Goal: Information Seeking & Learning: Find specific page/section

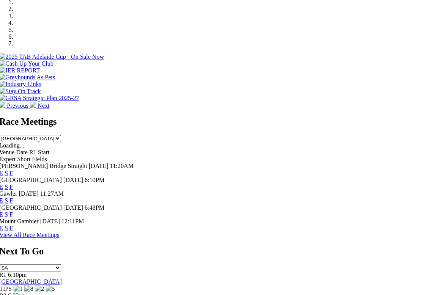
scroll to position [241, 0]
click at [17, 168] on link "F" at bounding box center [14, 171] width 3 height 6
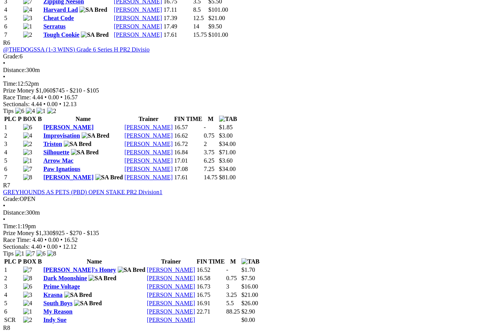
scroll to position [1020, 0]
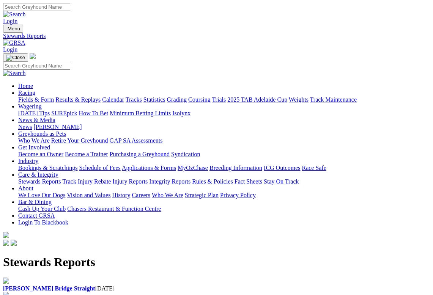
scroll to position [3, 0]
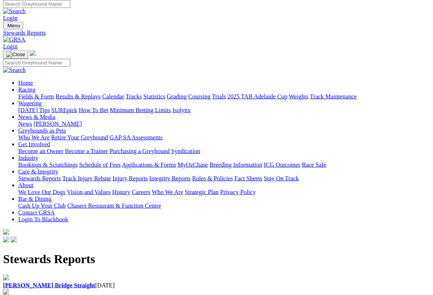
click at [9, 275] on img at bounding box center [6, 278] width 6 height 6
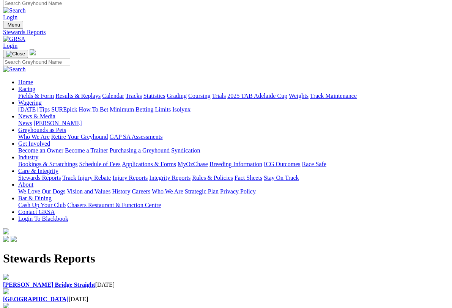
click at [42, 281] on b "[PERSON_NAME] Bridge Straight" at bounding box center [49, 284] width 92 height 6
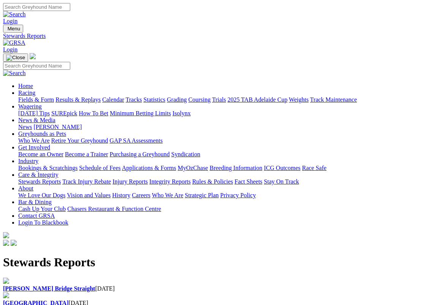
scroll to position [4, 0]
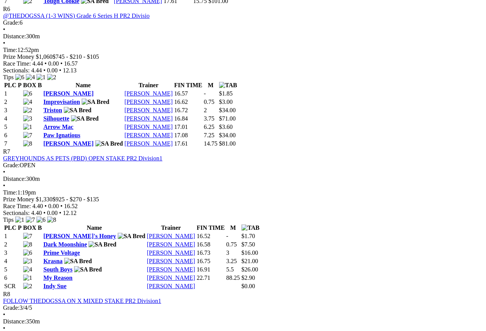
scroll to position [1047, 0]
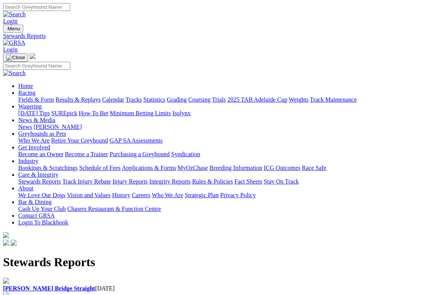
click at [36, 285] on b "[PERSON_NAME] Bridge Straight" at bounding box center [49, 288] width 92 height 6
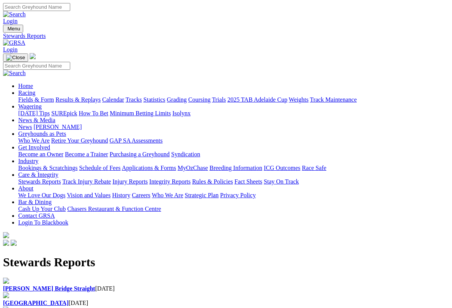
scroll to position [1, 0]
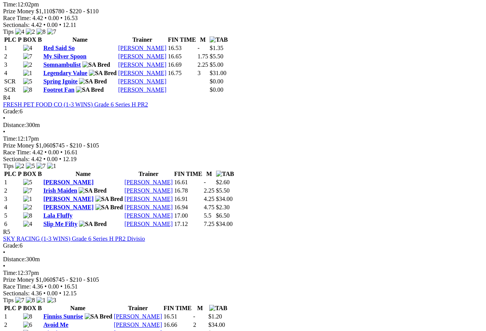
scroll to position [671, 0]
